Goal: Transaction & Acquisition: Purchase product/service

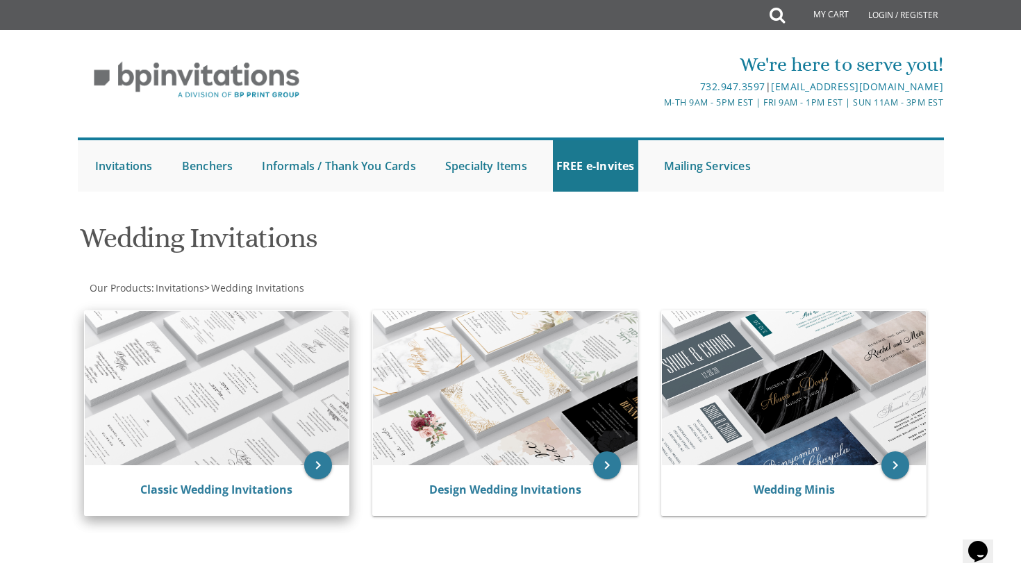
click at [276, 444] on img at bounding box center [217, 388] width 265 height 154
click at [249, 492] on link "Classic Wedding Invitations" at bounding box center [216, 489] width 152 height 15
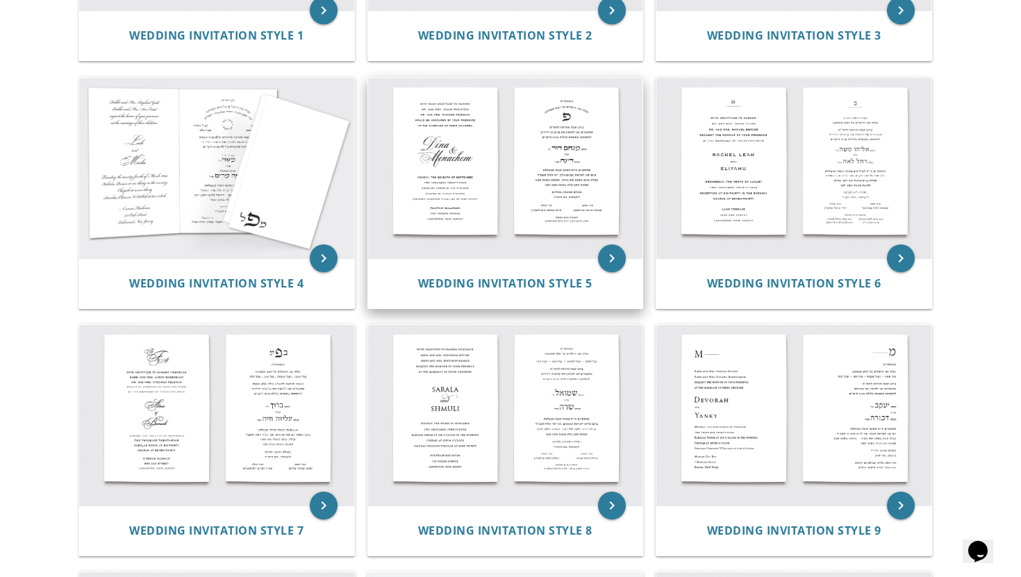
scroll to position [490, 0]
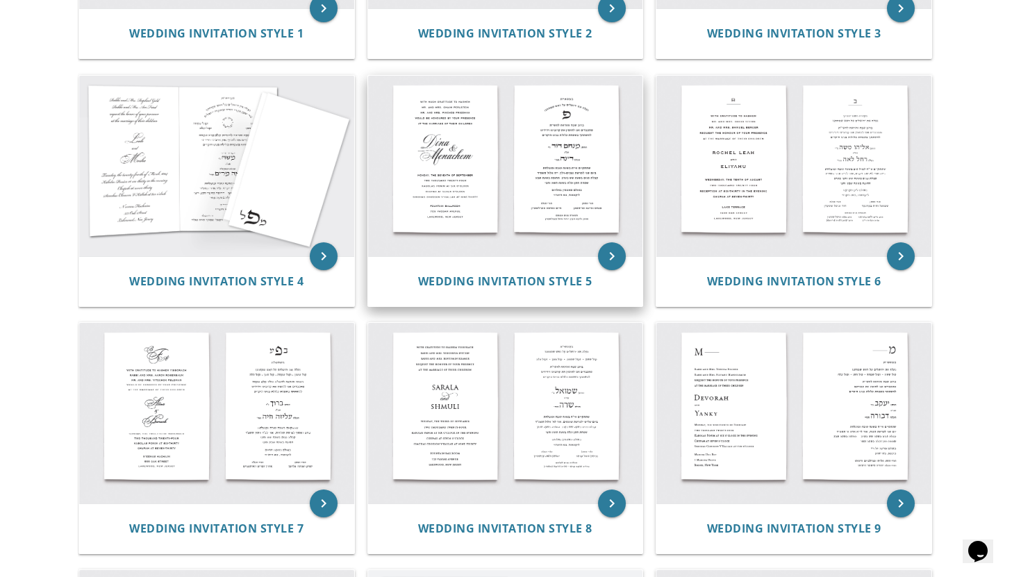
click at [581, 187] on img at bounding box center [505, 166] width 275 height 181
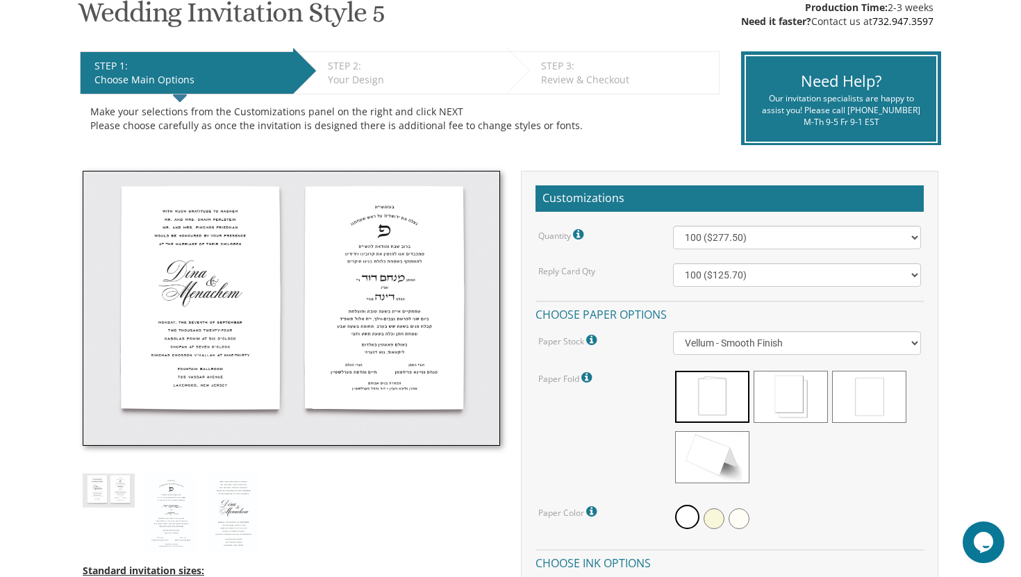
scroll to position [244, 0]
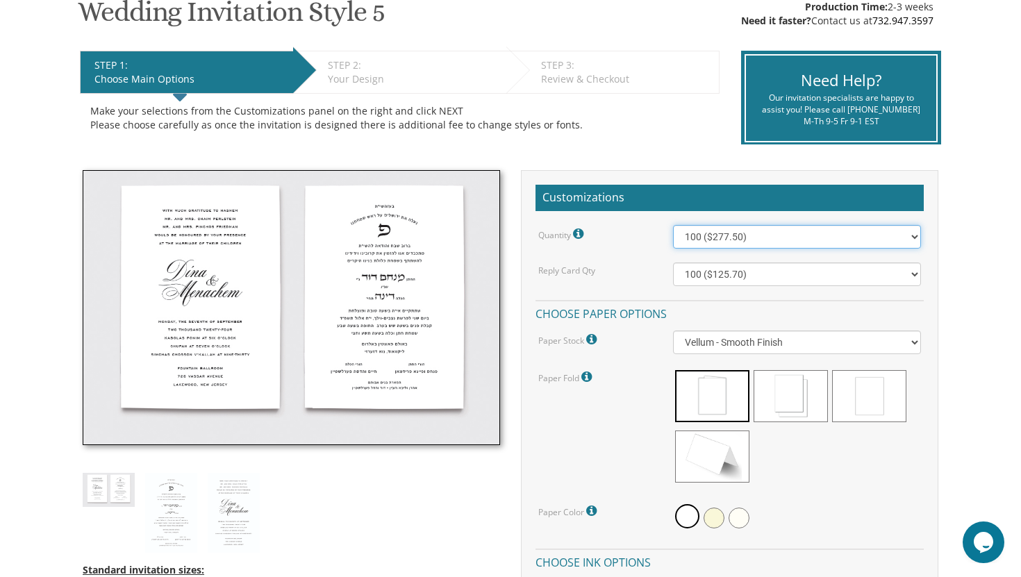
click at [696, 233] on select "100 ($277.50) 200 ($330.45) 300 ($380.65) 400 ($432.70) 500 ($482.10) 600 ($534…" at bounding box center [797, 237] width 249 height 24
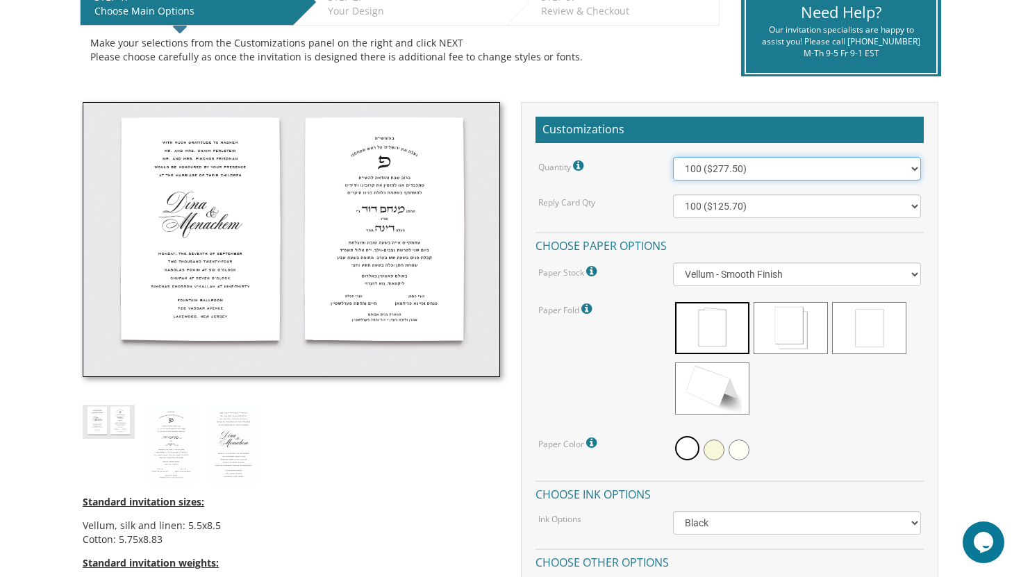
scroll to position [313, 0]
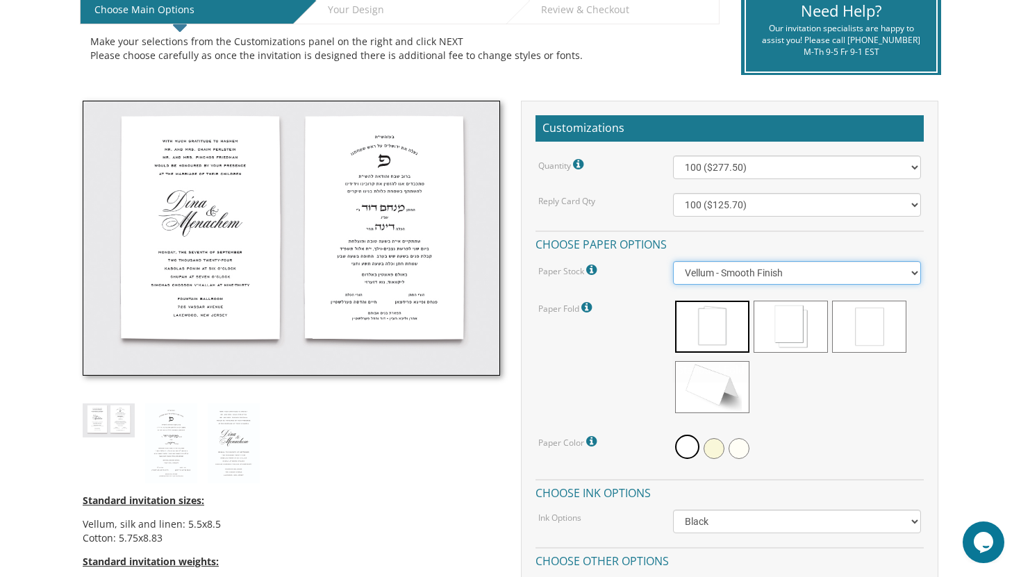
click at [731, 276] on select "Vellum - Smooth Finish Linen - Subtle Embossed Crosshatch Texture Silk - Soft, …" at bounding box center [797, 273] width 249 height 24
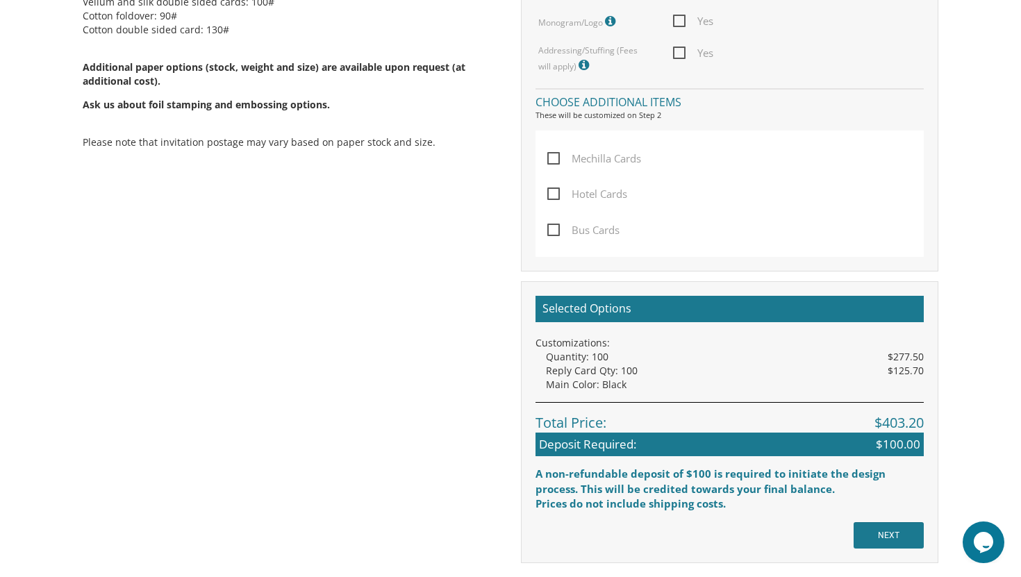
scroll to position [911, 0]
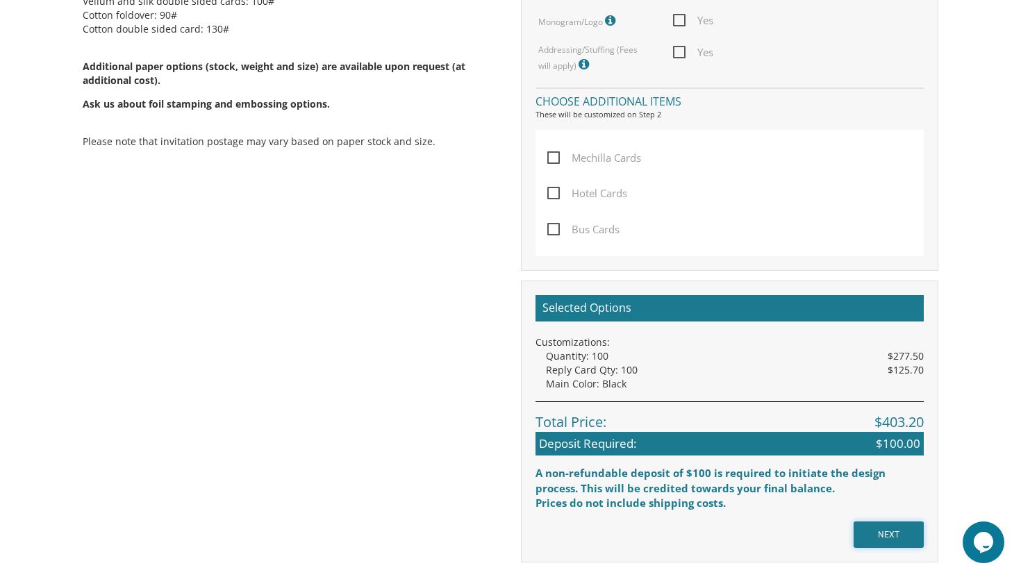
click at [861, 529] on input "NEXT" at bounding box center [888, 534] width 70 height 26
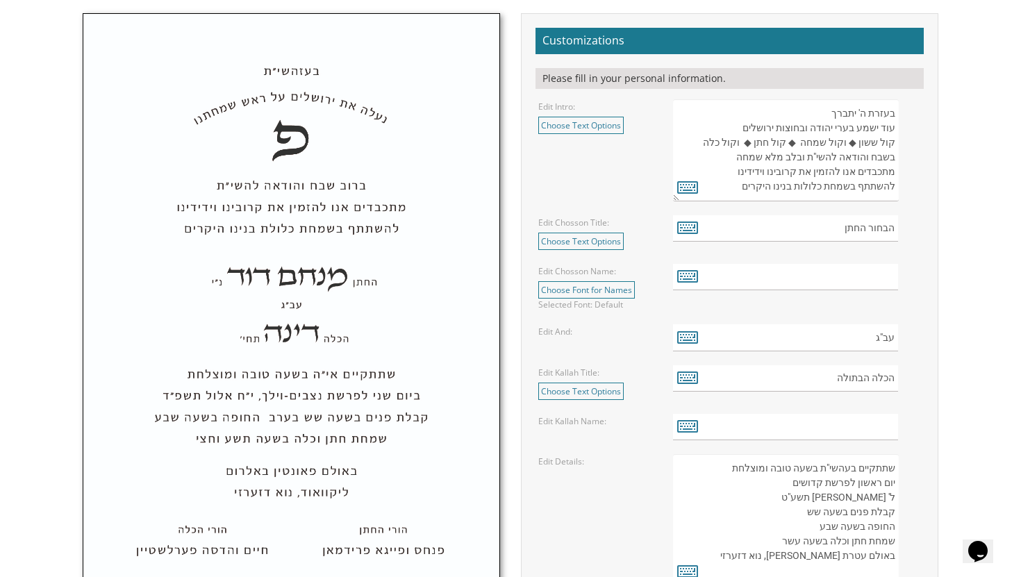
scroll to position [454, 0]
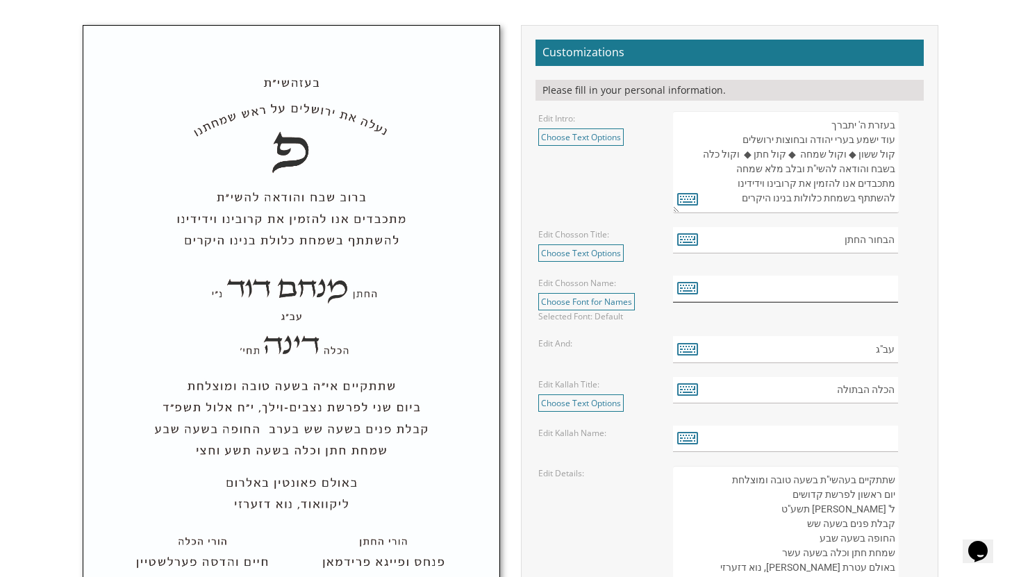
click at [835, 290] on input "text" at bounding box center [786, 289] width 226 height 27
paste input "שמעון מאיר"
type input "שמעון מאיר"
click at [777, 345] on input "עב"ג" at bounding box center [786, 349] width 226 height 27
click at [848, 442] on input "text" at bounding box center [786, 439] width 226 height 27
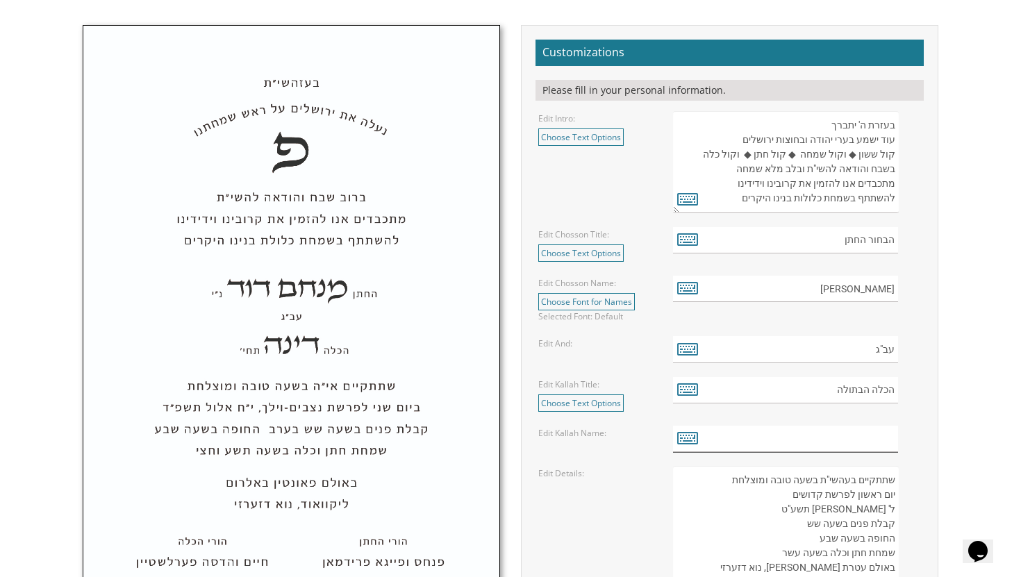
paste input "אריאלה"
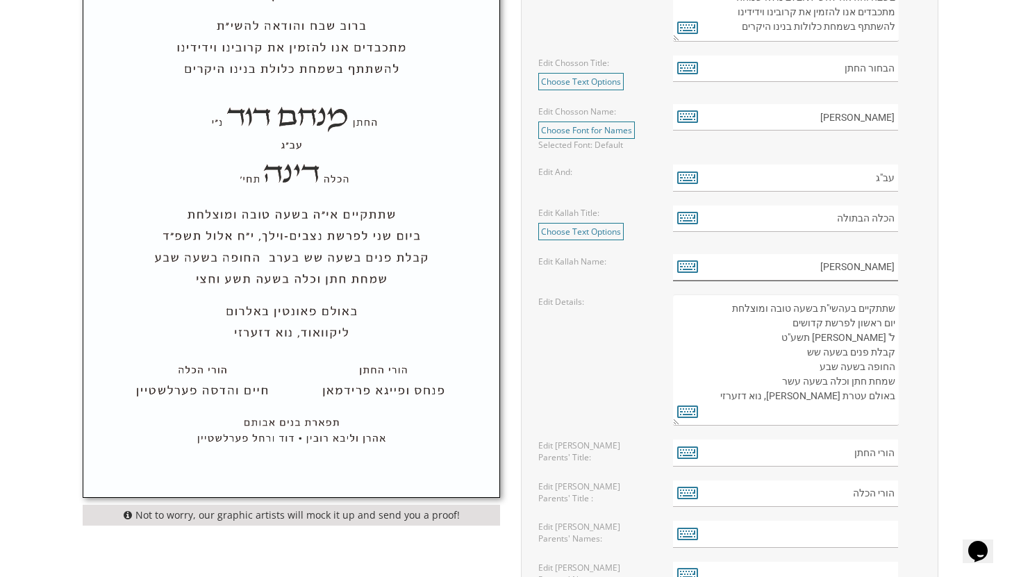
scroll to position [627, 0]
type input "אריאלה"
drag, startPoint x: 882, startPoint y: 322, endPoint x: 857, endPoint y: 325, distance: 25.2
click at [857, 325] on textarea "שתתקיים בעהשי"ת בשעה טובה ומוצלחת יום ראשון לפרשת קדושים ל' ניסן תשע"ט קבלת פני…" at bounding box center [786, 358] width 226 height 131
paste textarea "מישי"
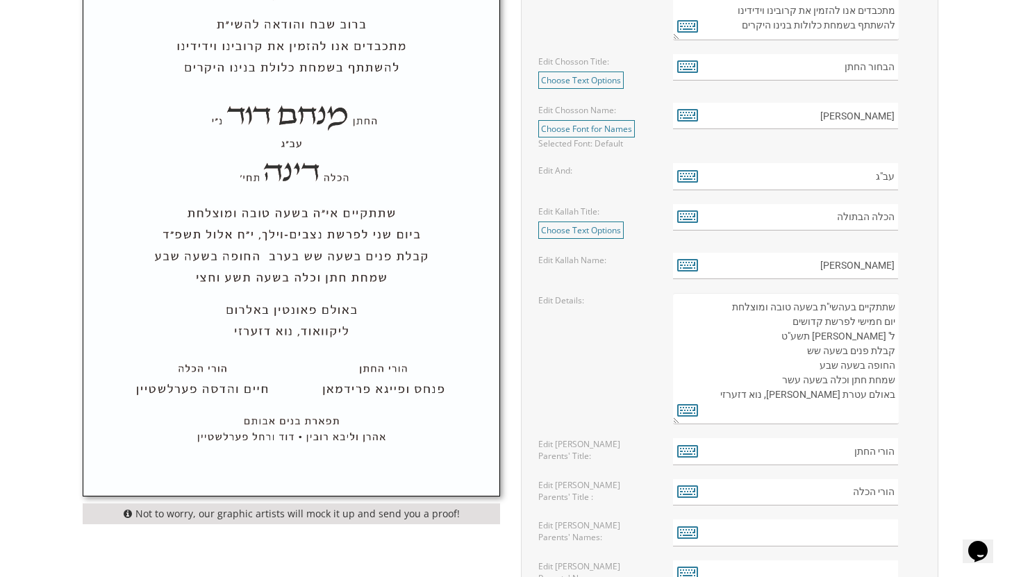
click at [810, 326] on textarea "שתתקיים בעהשי"ת בשעה טובה ומוצלחת יום ראשון לפרשת קדושים ל' ניסן תשע"ט קבלת פני…" at bounding box center [786, 358] width 226 height 131
paste textarea "יצא"
click at [887, 338] on textarea "שתתקיים בעהשי"ת בשעה טובה ומוצלחת יום ראשון לפרשת קדושים ל' ניסן תשע"ט קבלת פני…" at bounding box center [786, 358] width 226 height 131
click at [890, 337] on textarea "שתתקיים בעהשי"ת בשעה טובה ומוצלחת יום ראשון לפרשת קדושים ל' ניסן תשע"ט קבלת פני…" at bounding box center [786, 358] width 226 height 131
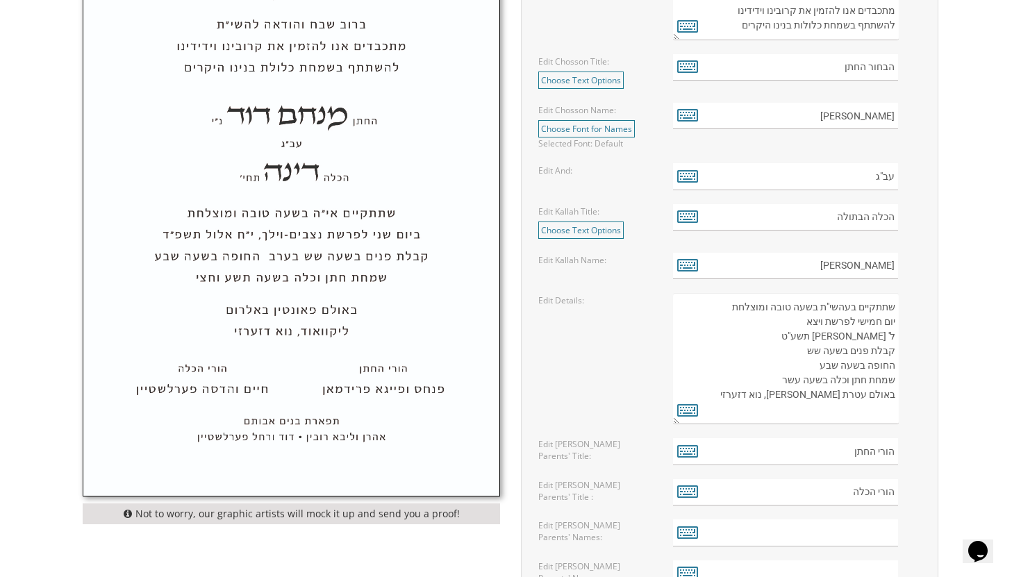
drag, startPoint x: 890, startPoint y: 337, endPoint x: 868, endPoint y: 338, distance: 21.5
click at [868, 338] on textarea "שתתקיים בעהשי"ת בשעה טובה ומוצלחת יום ראשון לפרשת קדושים ל' ניסן תשע"ט קבלת פני…" at bounding box center [786, 358] width 226 height 131
click at [876, 337] on textarea "שתתקיים בעהשי"ת בשעה טובה ומוצלחת יום ראשון לפרשת קדושים ל' ניסן תשע"ט קבלת פני…" at bounding box center [786, 358] width 226 height 131
drag, startPoint x: 894, startPoint y: 337, endPoint x: 805, endPoint y: 337, distance: 88.2
click at [805, 337] on textarea "שתתקיים בעהשי"ת בשעה טובה ומוצלחת יום ראשון לפרשת קדושים ל' ניסן תשע"ט קבלת פני…" at bounding box center [786, 358] width 226 height 131
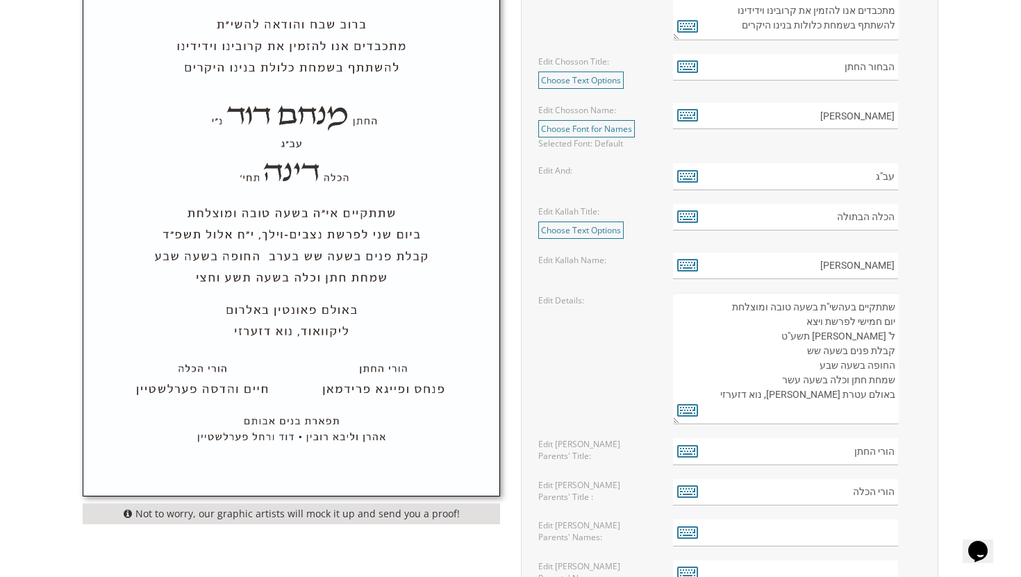
paste textarea "ז׳ כסלו תשפ״ז"
drag, startPoint x: 819, startPoint y: 353, endPoint x: 805, endPoint y: 353, distance: 13.2
click at [805, 353] on textarea "שתתקיים בעהשי"ת בשעה טובה ומוצלחת יום ראשון לפרשת קדושים ל' [PERSON_NAME] תשע"ט…" at bounding box center [786, 358] width 226 height 131
paste textarea "מ"
drag, startPoint x: 837, startPoint y: 367, endPoint x: 818, endPoint y: 367, distance: 19.4
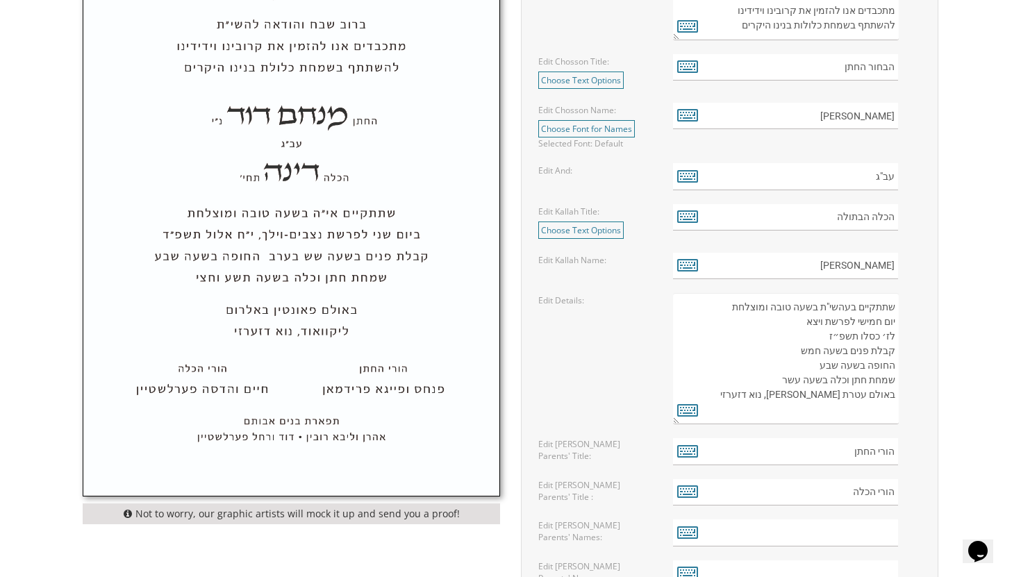
click at [818, 367] on textarea "שתתקיים בעהשי"ת בשעה טובה ומוצלחת יום ראשון לפרשת קדושים ל' [PERSON_NAME] תשע"ט…" at bounding box center [786, 358] width 226 height 131
paste textarea
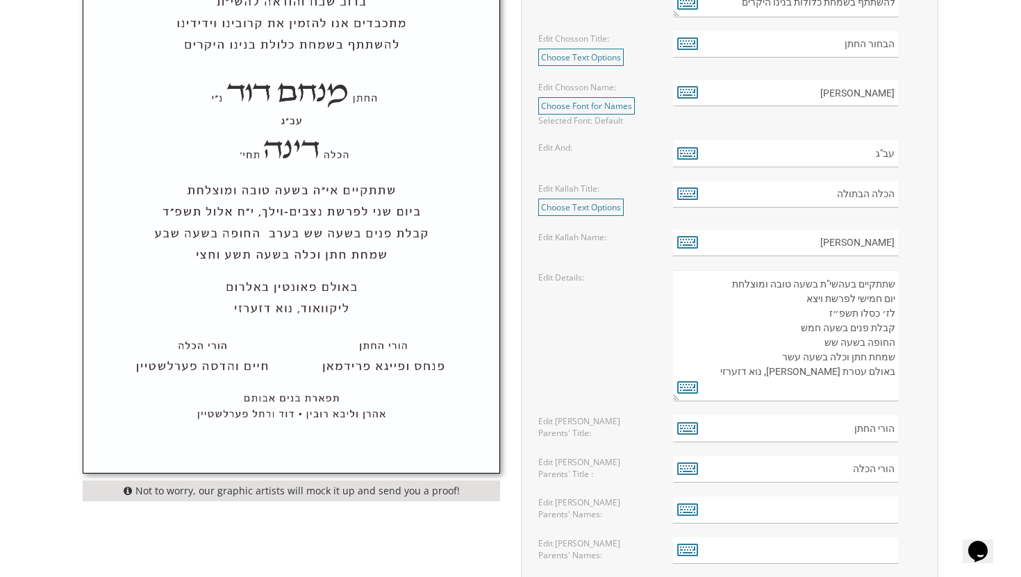
scroll to position [655, 0]
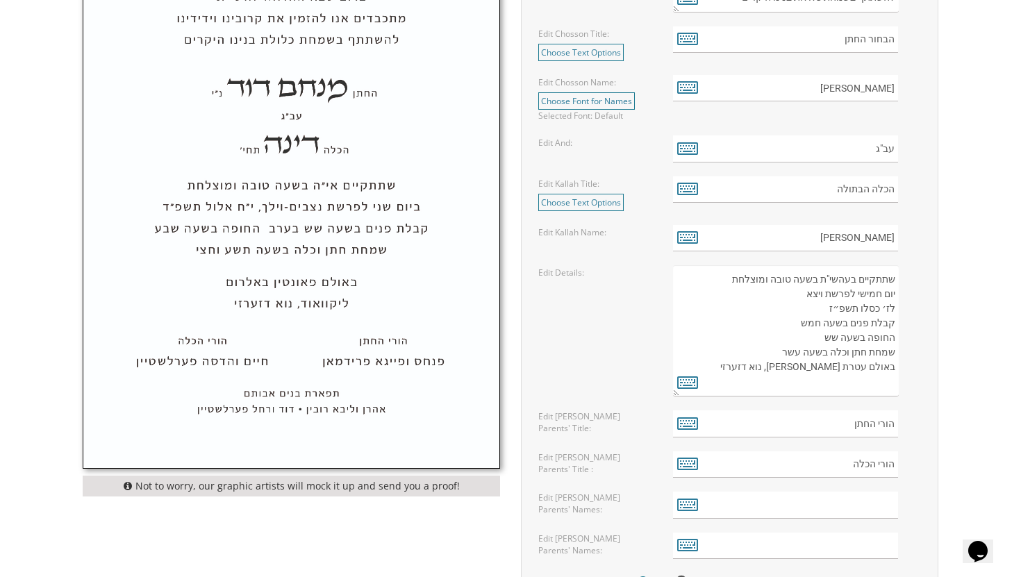
drag, startPoint x: 866, startPoint y: 368, endPoint x: 823, endPoint y: 372, distance: 43.2
click at [823, 372] on textarea "שתתקיים בעהשי"ת בשעה טובה ומוצלחת יום ראשון לפרשת קדושים ל' [PERSON_NAME] תשע"ט…" at bounding box center [786, 330] width 226 height 131
paste textarea "לטון אוניוורסל"
drag, startPoint x: 894, startPoint y: 385, endPoint x: 812, endPoint y: 390, distance: 82.0
click at [812, 390] on textarea "שתתקיים בעהשי"ת בשעה טובה ומוצלחת יום ראשון לפרשת קדושים ל' [PERSON_NAME] תשע"ט…" at bounding box center [786, 330] width 226 height 131
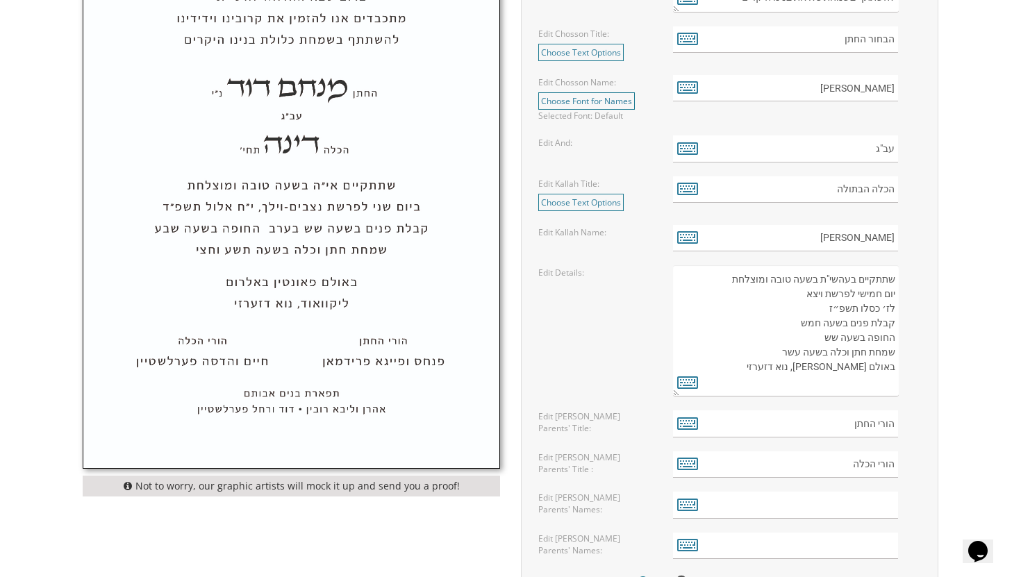
paste textarea "ס אנג׳לאס קליפורניה"
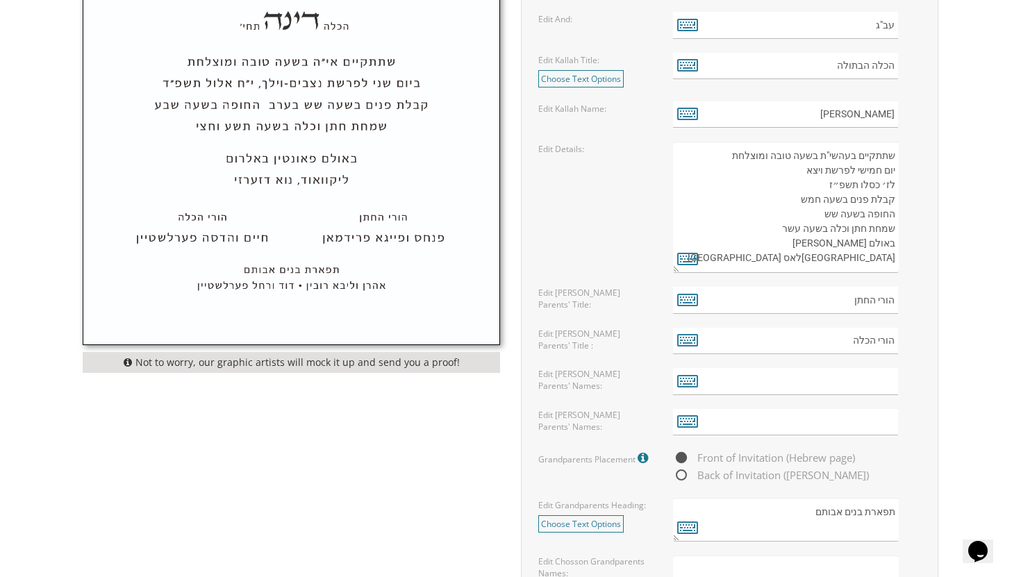
scroll to position [780, 0]
type textarea "שתתקיים בעהשי"ת בשעה טובה ומוצלחת יום חמישי לפרשת ויצא לז׳ כסלו תשפ״ז קבלת פנים…"
click at [821, 383] on input "text" at bounding box center [786, 380] width 226 height 27
click at [827, 380] on input "text" at bounding box center [786, 380] width 226 height 27
paste input "[PERSON_NAME]"
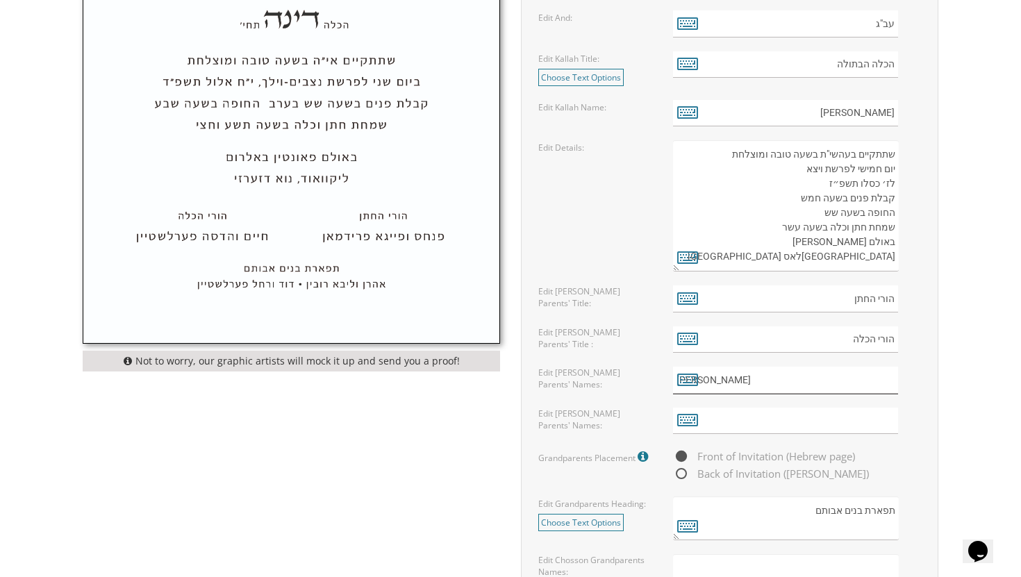
type input "[PERSON_NAME]"
click at [796, 422] on input "text" at bounding box center [786, 421] width 226 height 27
paste input "[PERSON_NAME] כהנצ"י"
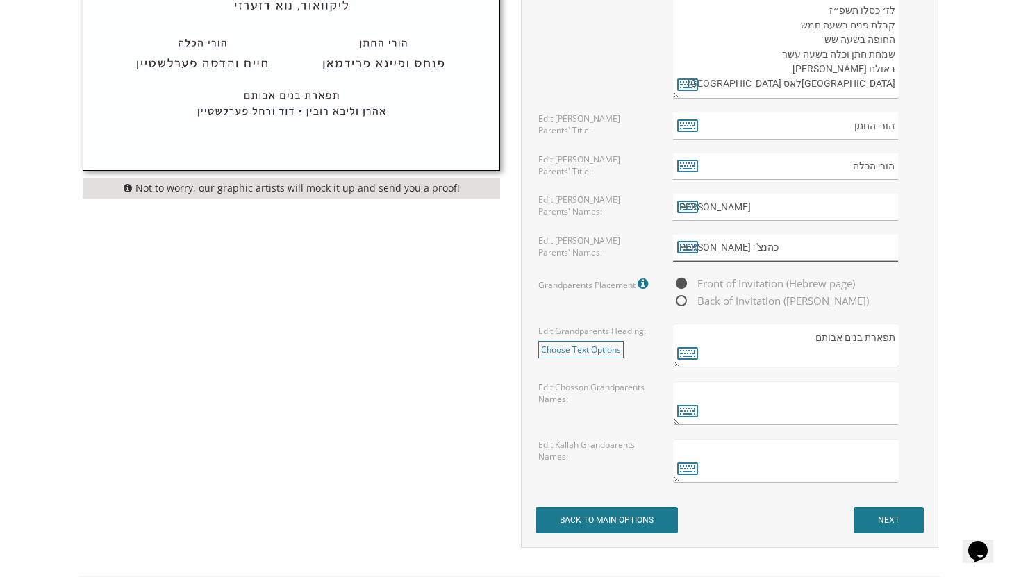
scroll to position [953, 0]
type input "[PERSON_NAME] כהנצ"י"
click at [805, 401] on textarea at bounding box center [786, 403] width 226 height 44
click at [799, 466] on textarea at bounding box center [786, 460] width 226 height 44
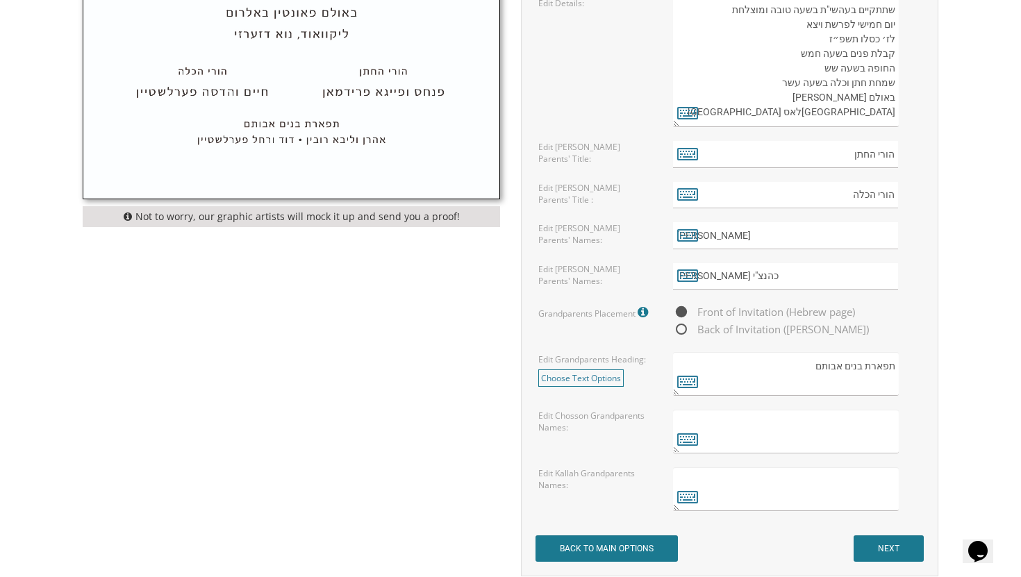
scroll to position [823, 0]
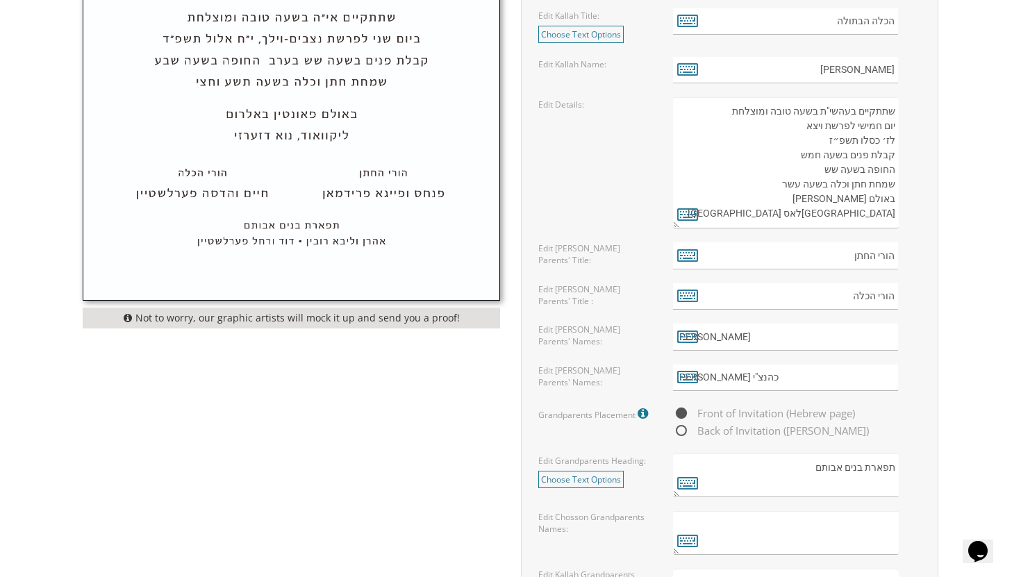
click at [438, 444] on div "Not to worry, our graphic artists will mock it up and send you a proof! Customi…" at bounding box center [510, 166] width 876 height 1021
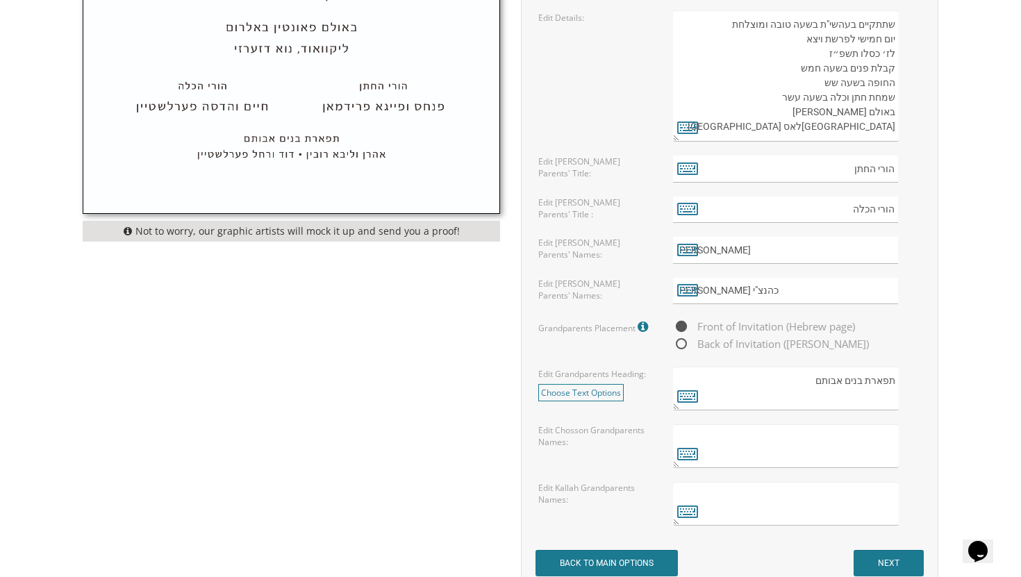
scroll to position [928, 0]
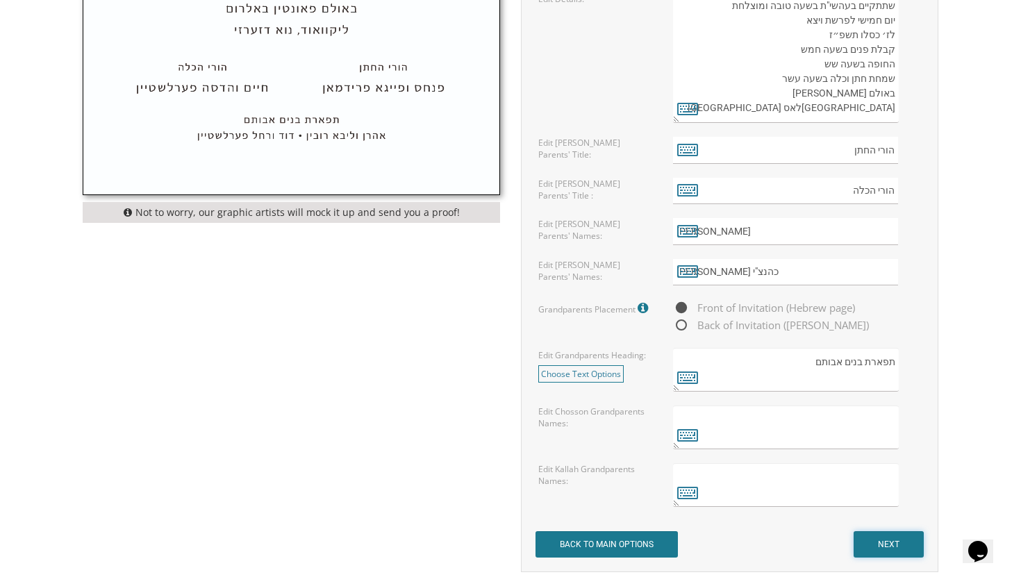
click at [864, 542] on input "NEXT" at bounding box center [888, 544] width 70 height 26
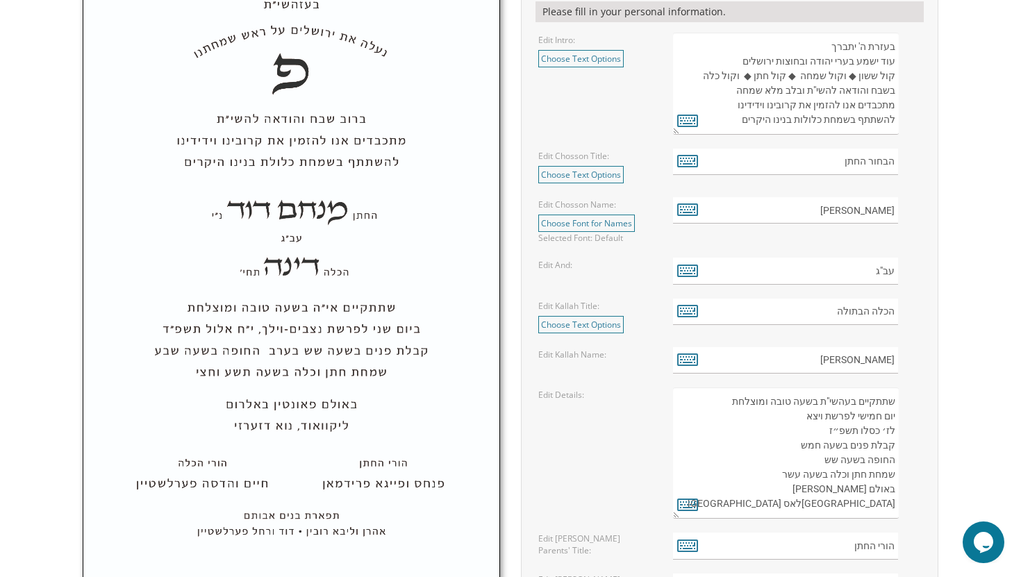
click at [296, 247] on img at bounding box center [291, 268] width 416 height 643
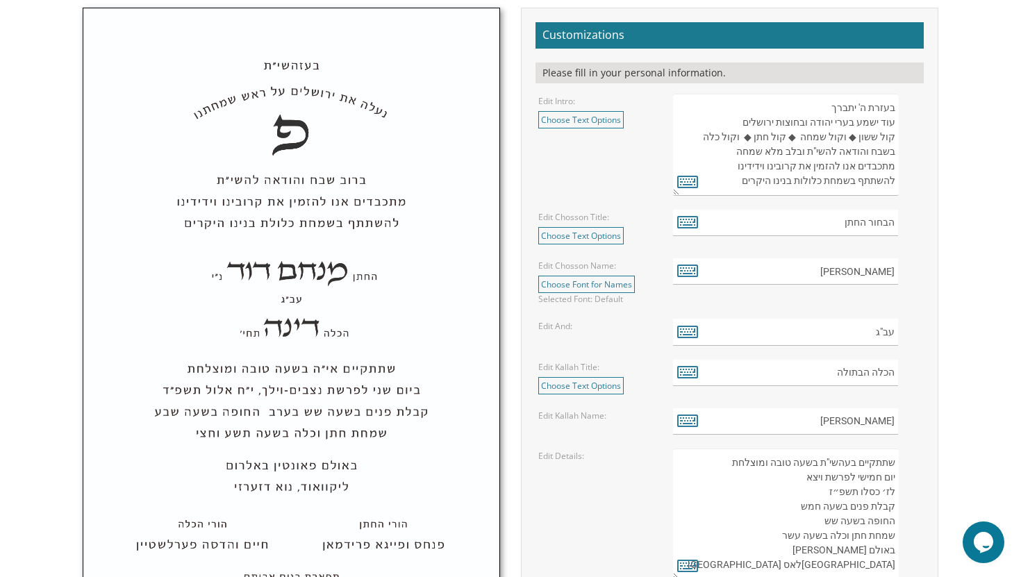
scroll to position [476, 0]
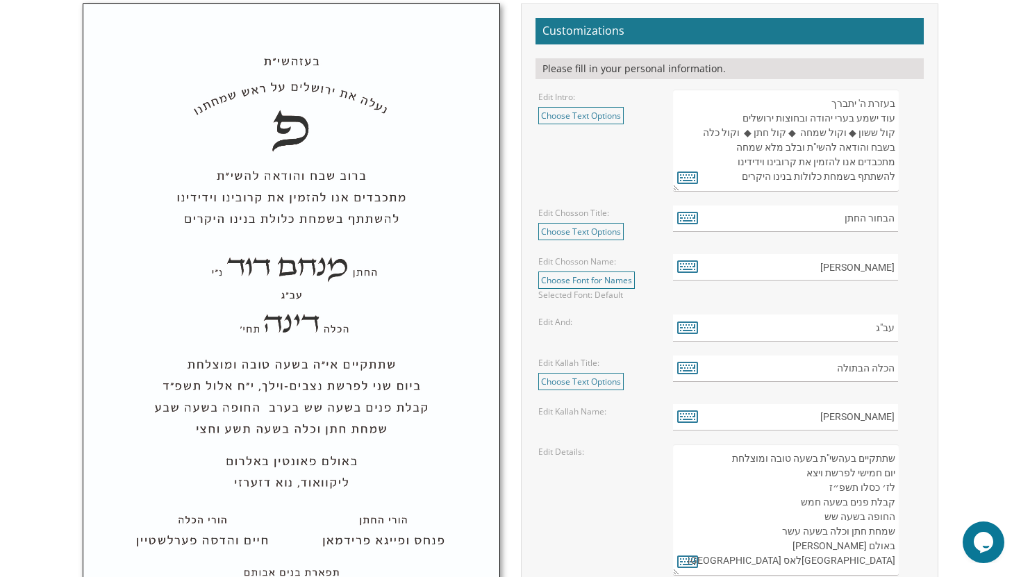
drag, startPoint x: 894, startPoint y: 103, endPoint x: 821, endPoint y: 103, distance: 73.6
click at [821, 103] on textarea "בעזרת ה' יתברך עוד ישמע בערי יהודה ובחוצות ירושלים קול ששון ◆ וקול שמחה ◆ קול ח…" at bounding box center [786, 141] width 226 height 102
click at [865, 265] on input "[PERSON_NAME]" at bounding box center [786, 267] width 226 height 27
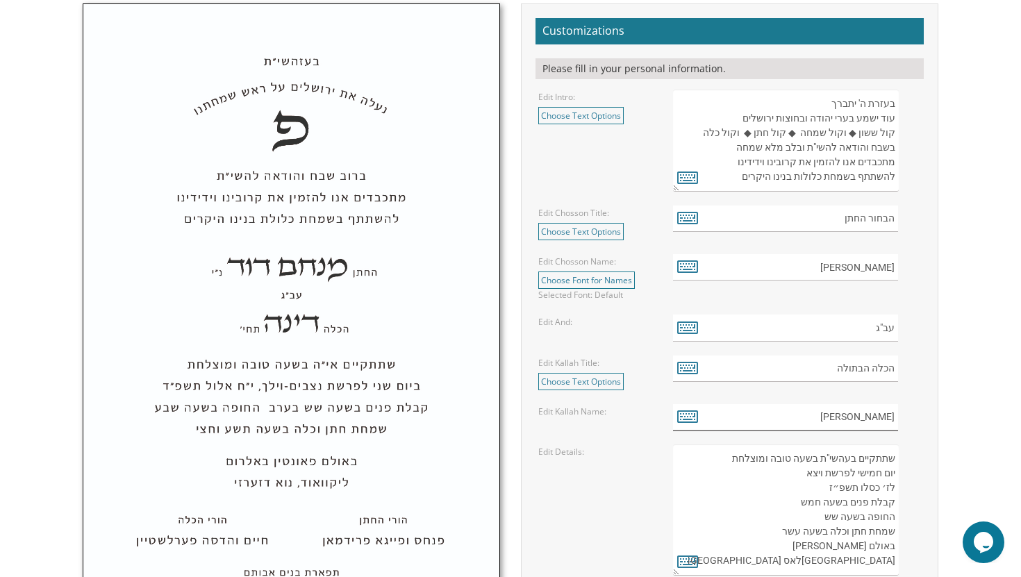
click at [874, 412] on input "[PERSON_NAME]" at bounding box center [786, 417] width 226 height 27
drag, startPoint x: 894, startPoint y: 114, endPoint x: 734, endPoint y: 118, distance: 160.5
click at [734, 118] on textarea "בעזרת ה' יתברך עוד ישמע בערי יהודה ובחוצות ירושלים קול ששון ◆ וקול שמחה ◆ קול ח…" at bounding box center [786, 141] width 226 height 102
click at [792, 149] on textarea "בעזרת ה' יתברך עוד ישמע בערי יהודה ובחוצות ירושלים קול ששון ◆ וקול שמחה ◆ קול ח…" at bounding box center [786, 141] width 226 height 102
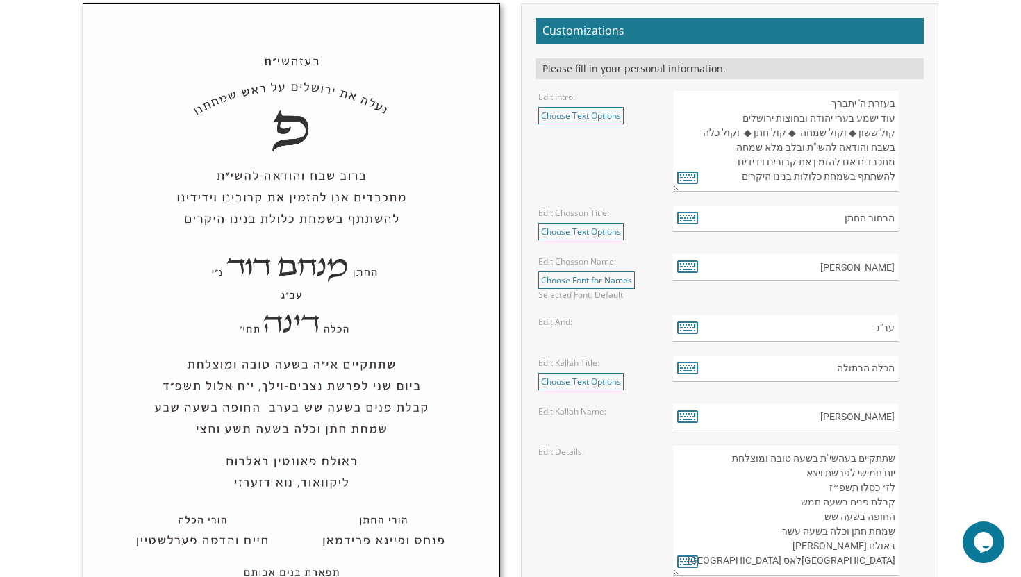
drag, startPoint x: 899, startPoint y: 149, endPoint x: 877, endPoint y: 149, distance: 21.5
click at [877, 149] on div "בעזרת ה' יתברך עוד ישמע בערי יהודה ובחוצות ירושלים קול ששון ◆ וקול שמחה ◆ קול ח…" at bounding box center [797, 141] width 249 height 102
click at [877, 149] on textarea "בעזרת ה' יתברך עוד ישמע בערי יהודה ובחוצות ירושלים קול ששון ◆ וקול שמחה ◆ קול ח…" at bounding box center [786, 141] width 226 height 102
drag, startPoint x: 896, startPoint y: 153, endPoint x: 740, endPoint y: 189, distance: 160.4
click at [740, 189] on textarea "בעזרת ה' יתברך עוד ישמע בערי יהודה ובחוצות ירושלים קול ששון ◆ וקול שמחה ◆ קול ח…" at bounding box center [786, 141] width 226 height 102
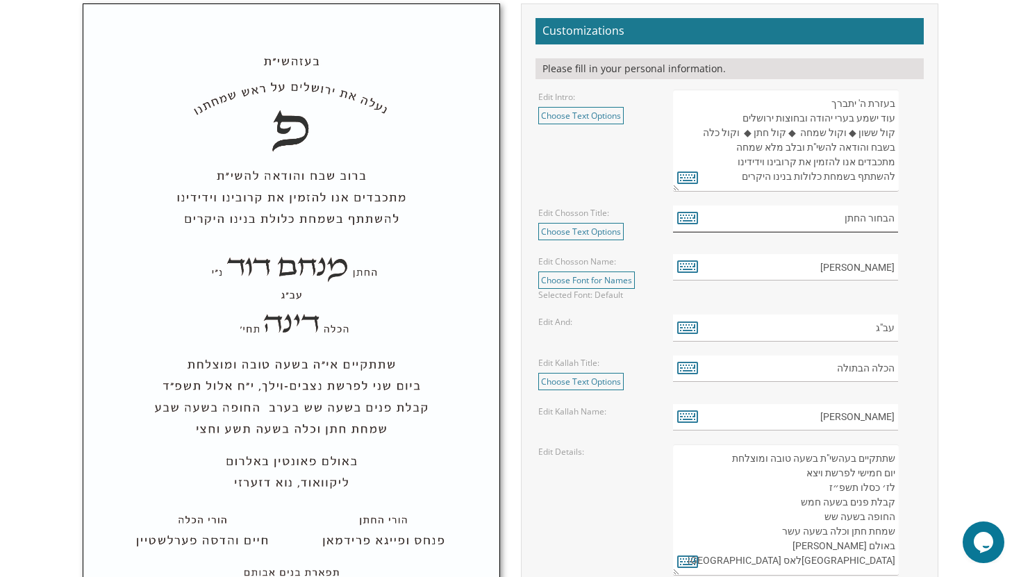
drag, startPoint x: 894, startPoint y: 224, endPoint x: 798, endPoint y: 223, distance: 96.5
click at [798, 223] on input "הבחור החתן" at bounding box center [786, 219] width 226 height 27
click at [867, 217] on input "הבחור החתן" at bounding box center [786, 219] width 226 height 27
drag, startPoint x: 865, startPoint y: 219, endPoint x: 834, endPoint y: 219, distance: 31.2
click at [834, 219] on input "הבחור החתן" at bounding box center [786, 219] width 226 height 27
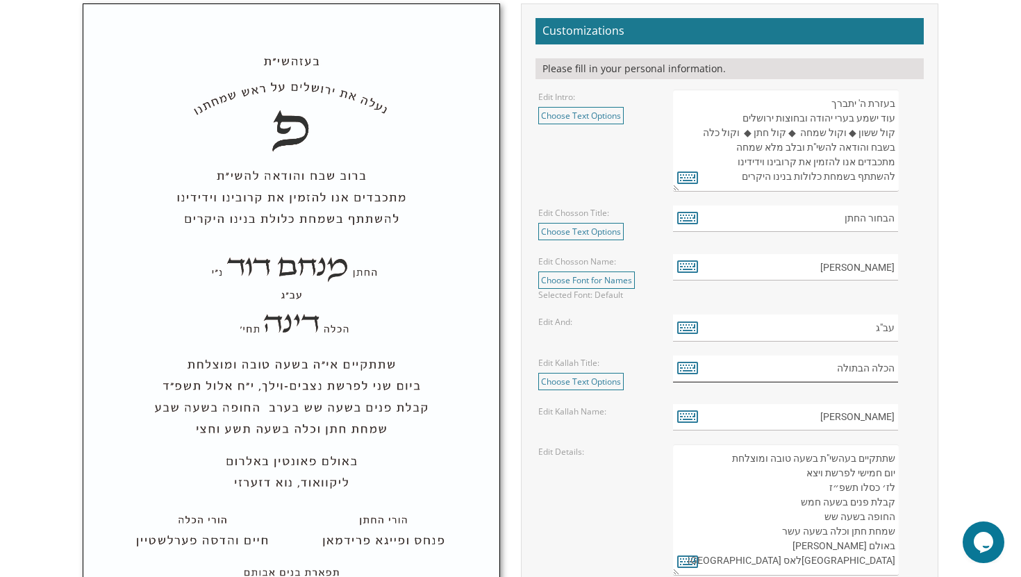
drag, startPoint x: 873, startPoint y: 369, endPoint x: 899, endPoint y: 370, distance: 26.4
click at [899, 369] on div "הכלה הבתולה" at bounding box center [797, 369] width 249 height 27
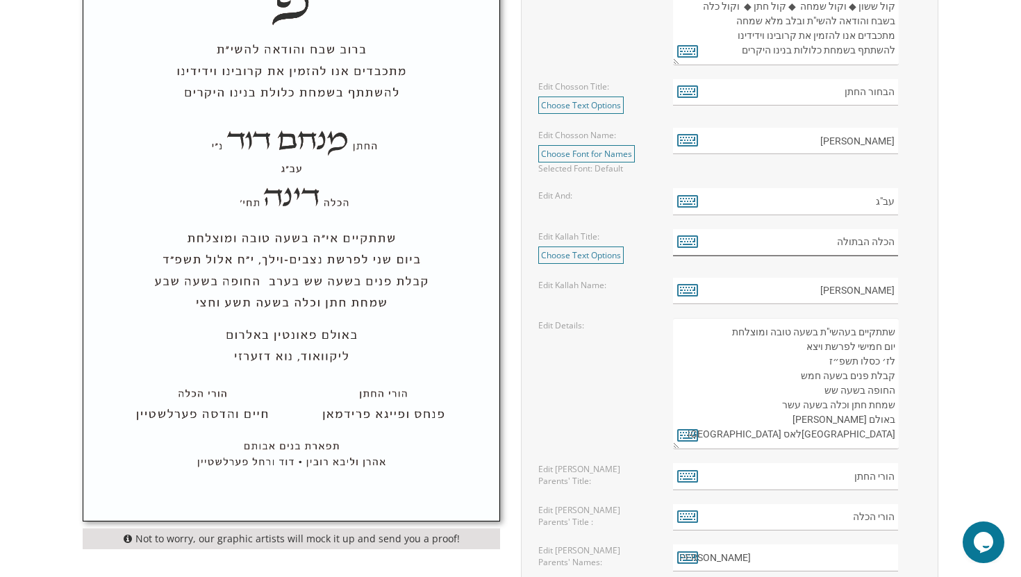
scroll to position [624, 0]
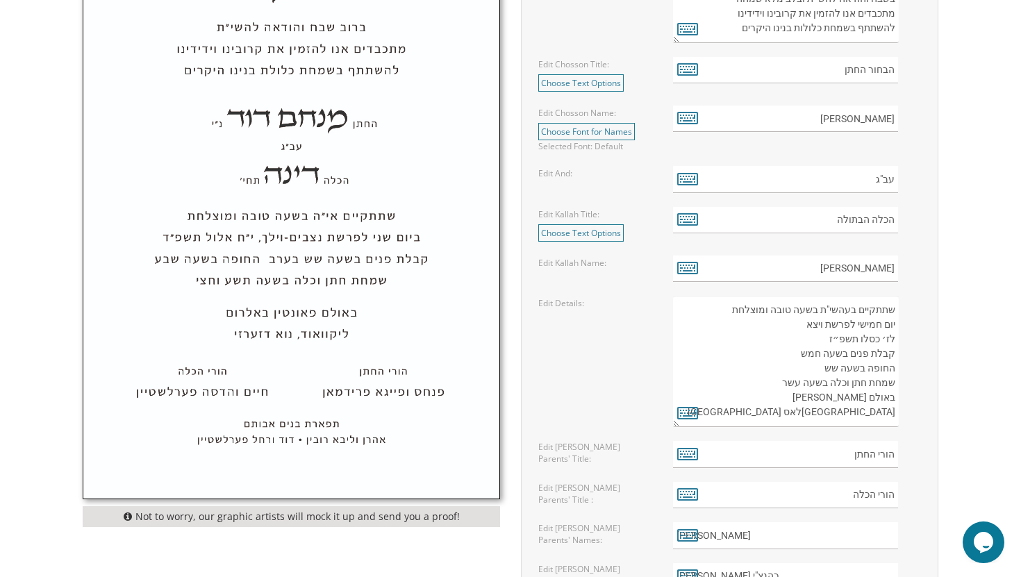
click at [862, 319] on textarea "שתתקיים בעהשי"ת בשעה טובה ומוצלחת יום ראשון לפרשת קדושים ל' [PERSON_NAME] תשע"ט…" at bounding box center [786, 361] width 226 height 131
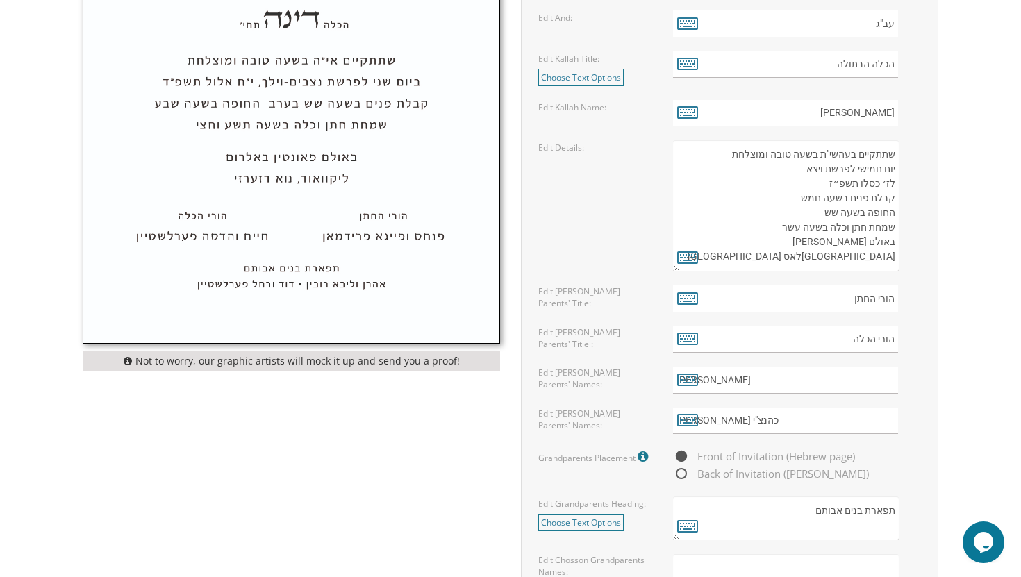
scroll to position [781, 0]
drag, startPoint x: 894, startPoint y: 378, endPoint x: 824, endPoint y: 378, distance: 70.8
click at [824, 378] on input "[PERSON_NAME]" at bounding box center [786, 378] width 226 height 27
drag, startPoint x: 894, startPoint y: 420, endPoint x: 801, endPoint y: 420, distance: 92.4
click at [801, 420] on input "[PERSON_NAME] כהנצ"י" at bounding box center [786, 419] width 226 height 27
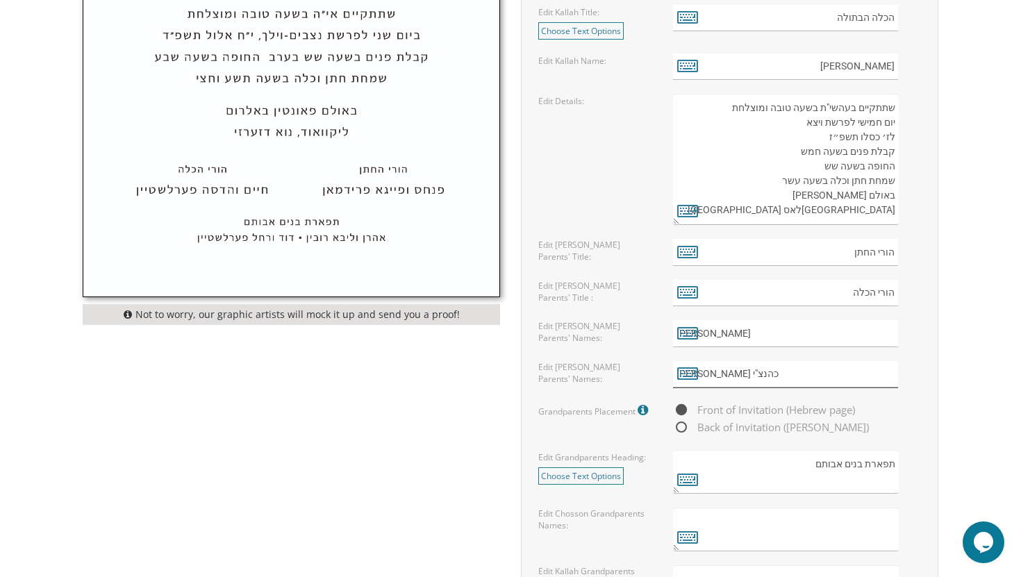
scroll to position [849, 0]
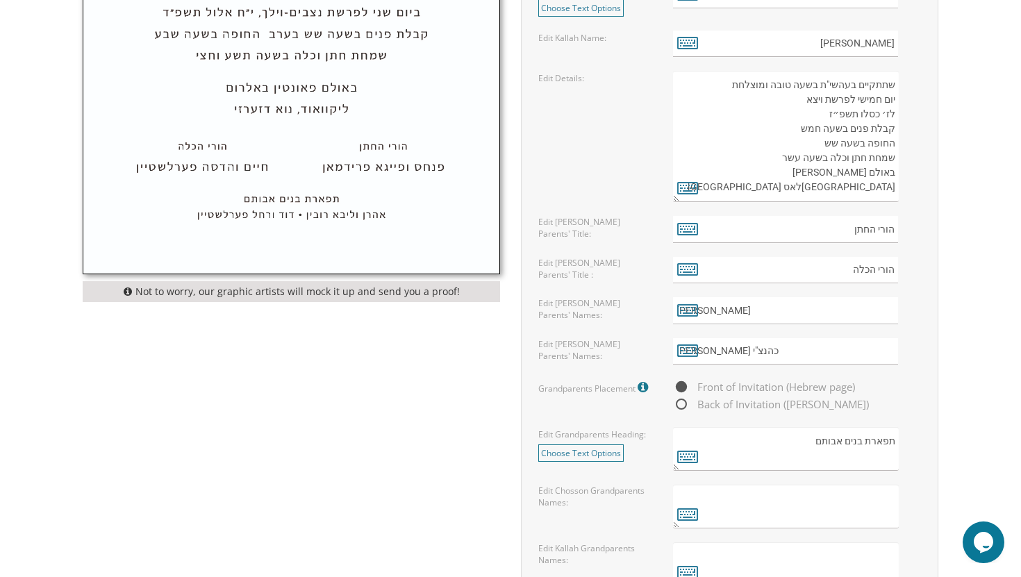
click at [843, 437] on textarea "תפארת בנים אבותם" at bounding box center [786, 449] width 226 height 44
